Goal: Information Seeking & Learning: Understand process/instructions

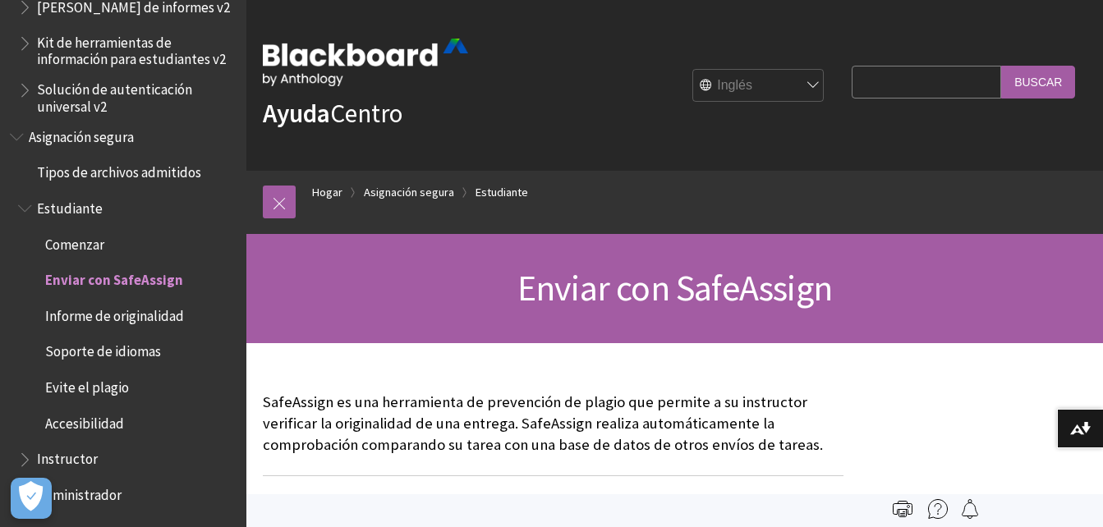
click at [747, 96] on select "Inglés عربية Català Cymraeg Deutsch Español Suomi Français עברית Italiano 日本語 한…" at bounding box center [758, 86] width 131 height 33
select select "/es-es/SafeAssign/Student/Submit_SafeAssign"
click at [693, 70] on select "Inglés عربية Català Cymraeg Deutsch Español Suomi Français עברית Italiano 日本語 한…" at bounding box center [758, 86] width 131 height 33
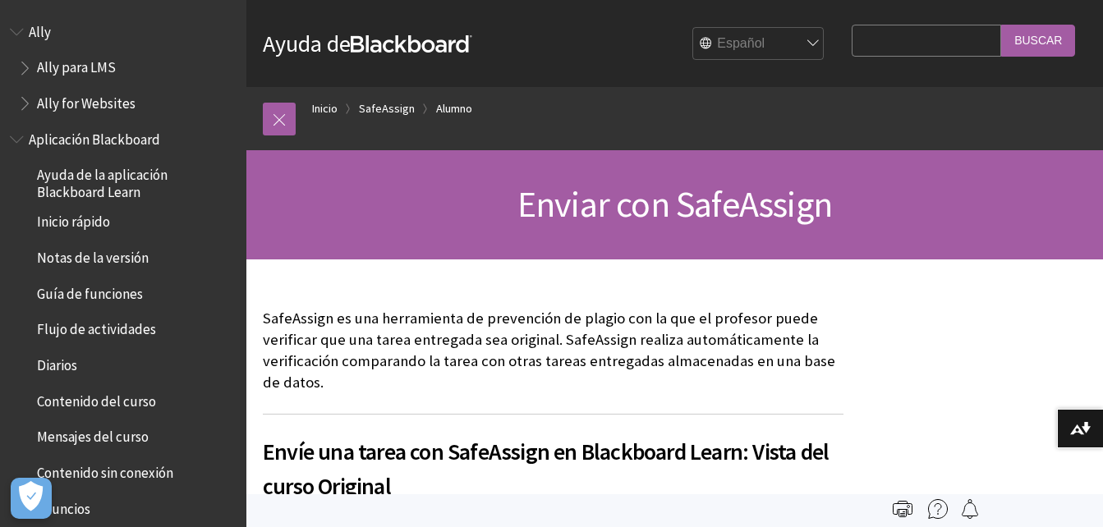
scroll to position [1445, 0]
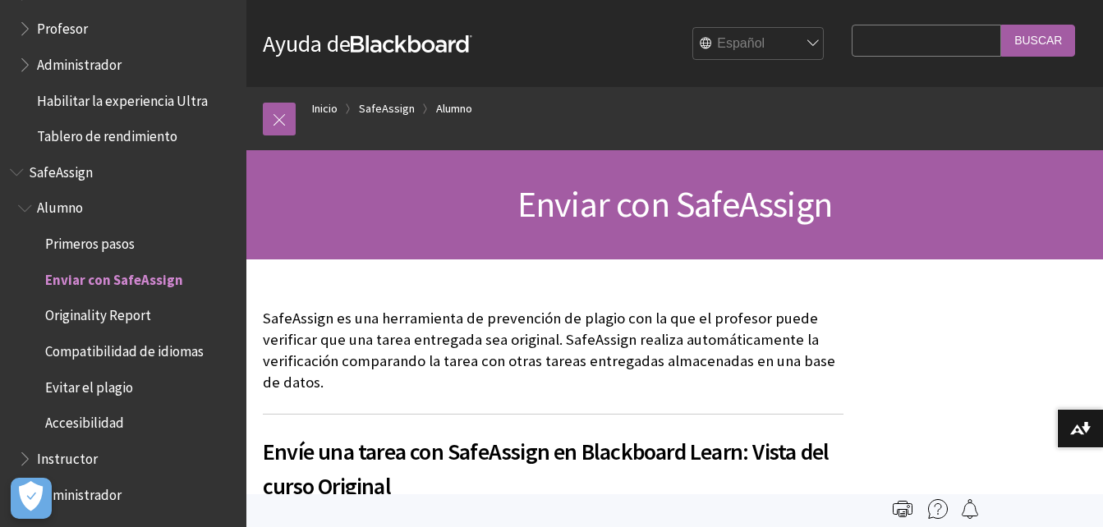
click at [146, 252] on span "Primeros pasos" at bounding box center [131, 244] width 210 height 28
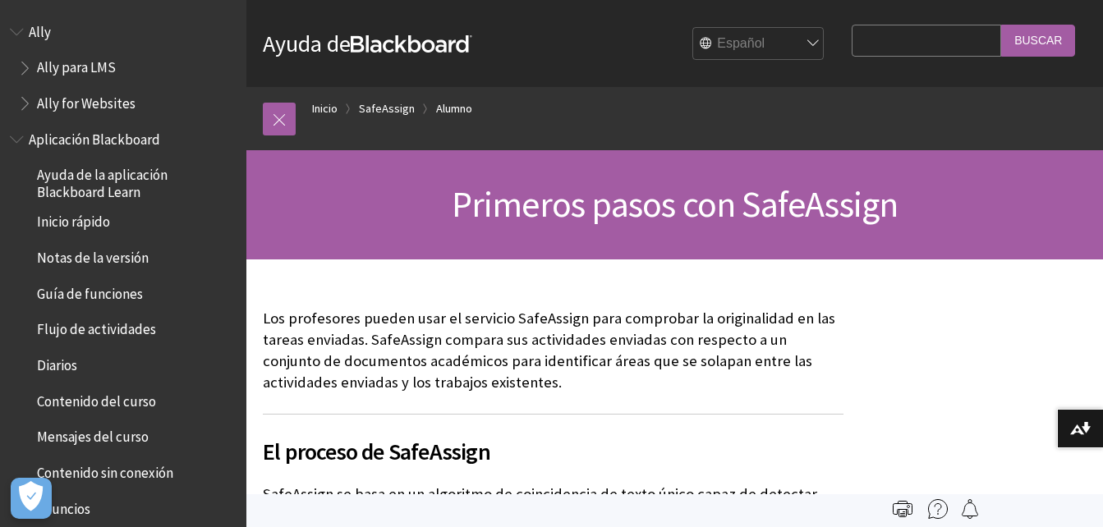
scroll to position [1445, 0]
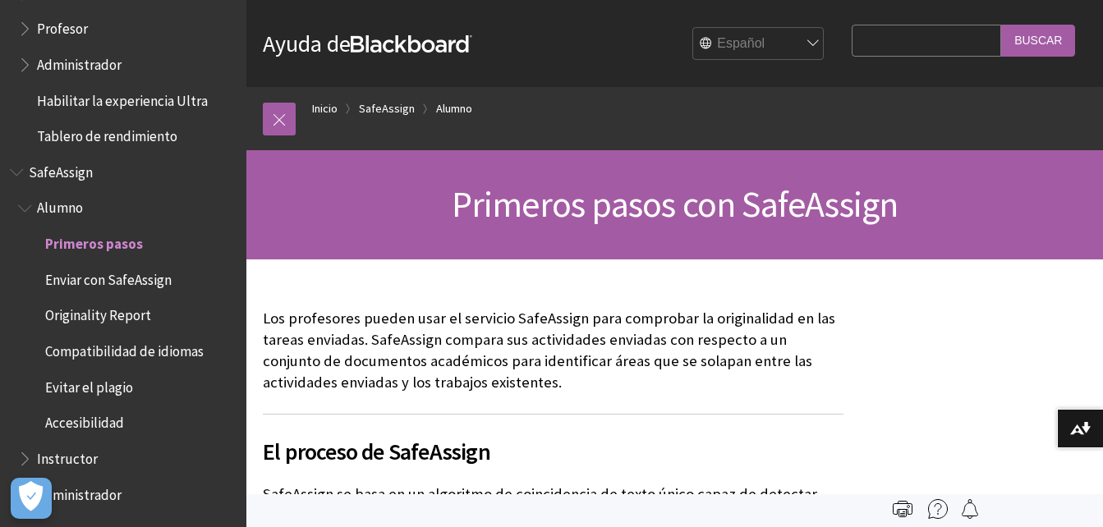
click at [118, 280] on span "Enviar con SafeAssign" at bounding box center [108, 277] width 126 height 22
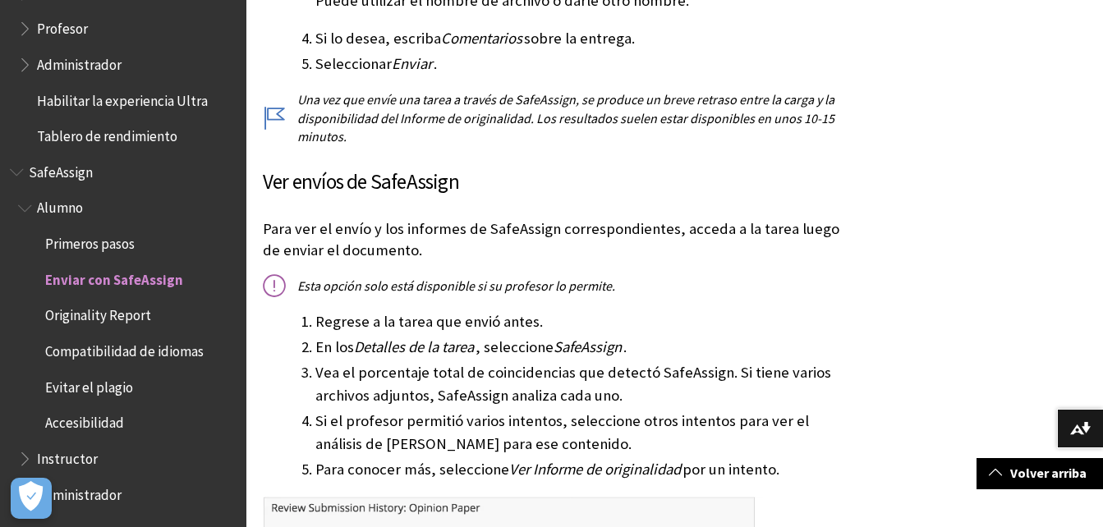
scroll to position [1150, 0]
